Goal: Information Seeking & Learning: Learn about a topic

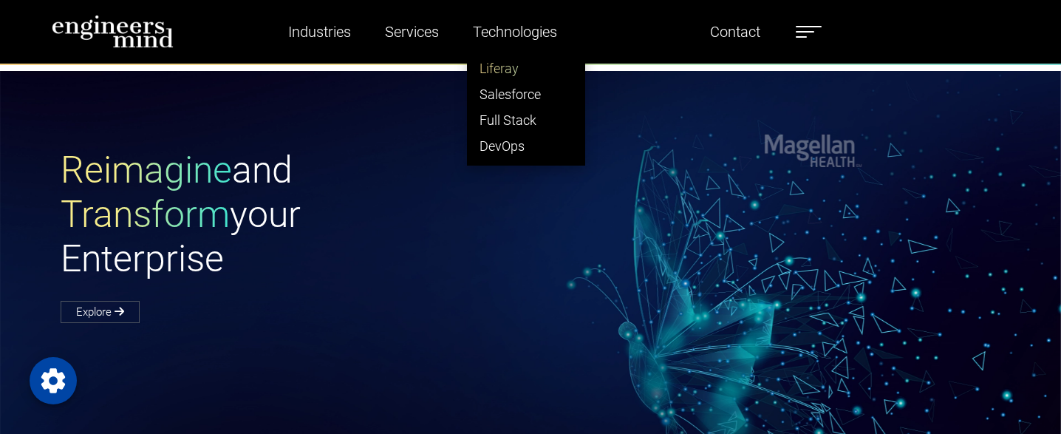
click at [502, 72] on link "Liferay" at bounding box center [526, 68] width 117 height 26
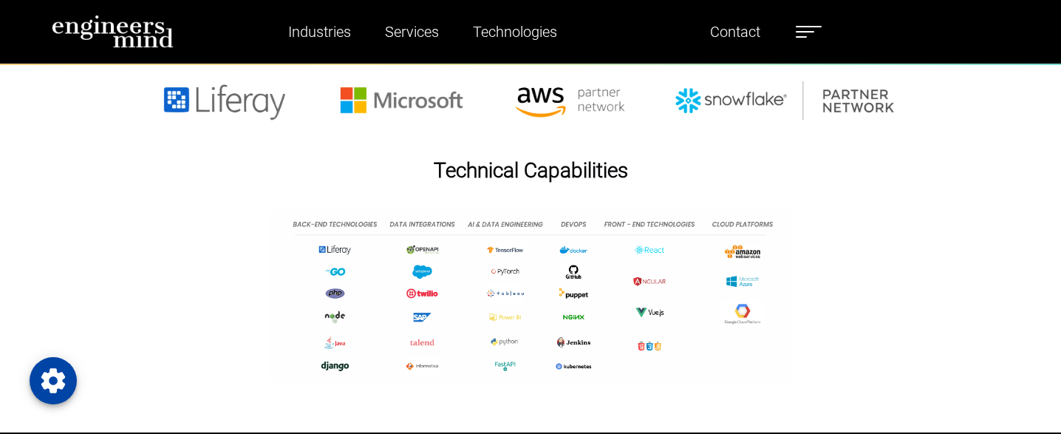
scroll to position [5110, 0]
